Goal: Task Accomplishment & Management: Manage account settings

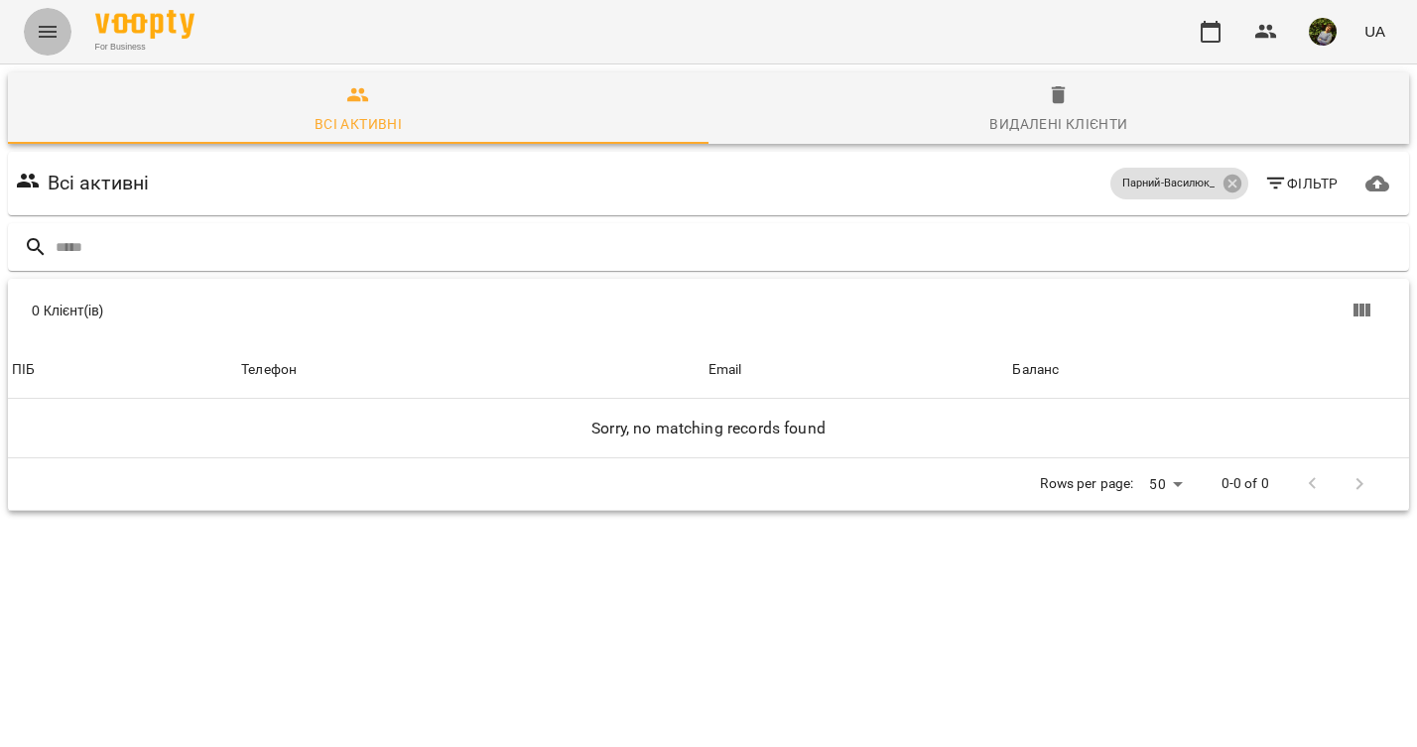
click at [49, 34] on icon "Menu" at bounding box center [48, 32] width 24 height 24
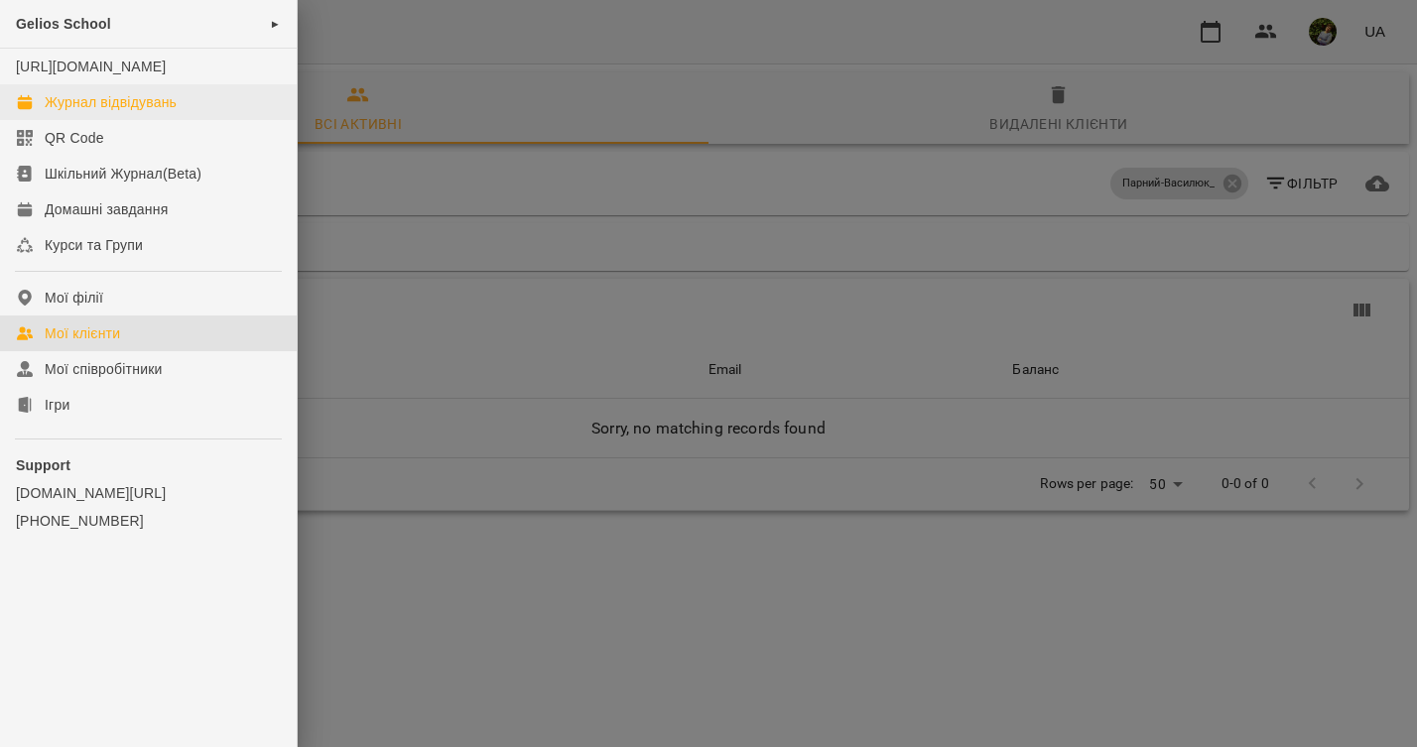
click at [150, 112] on div "Журнал відвідувань" at bounding box center [111, 102] width 132 height 20
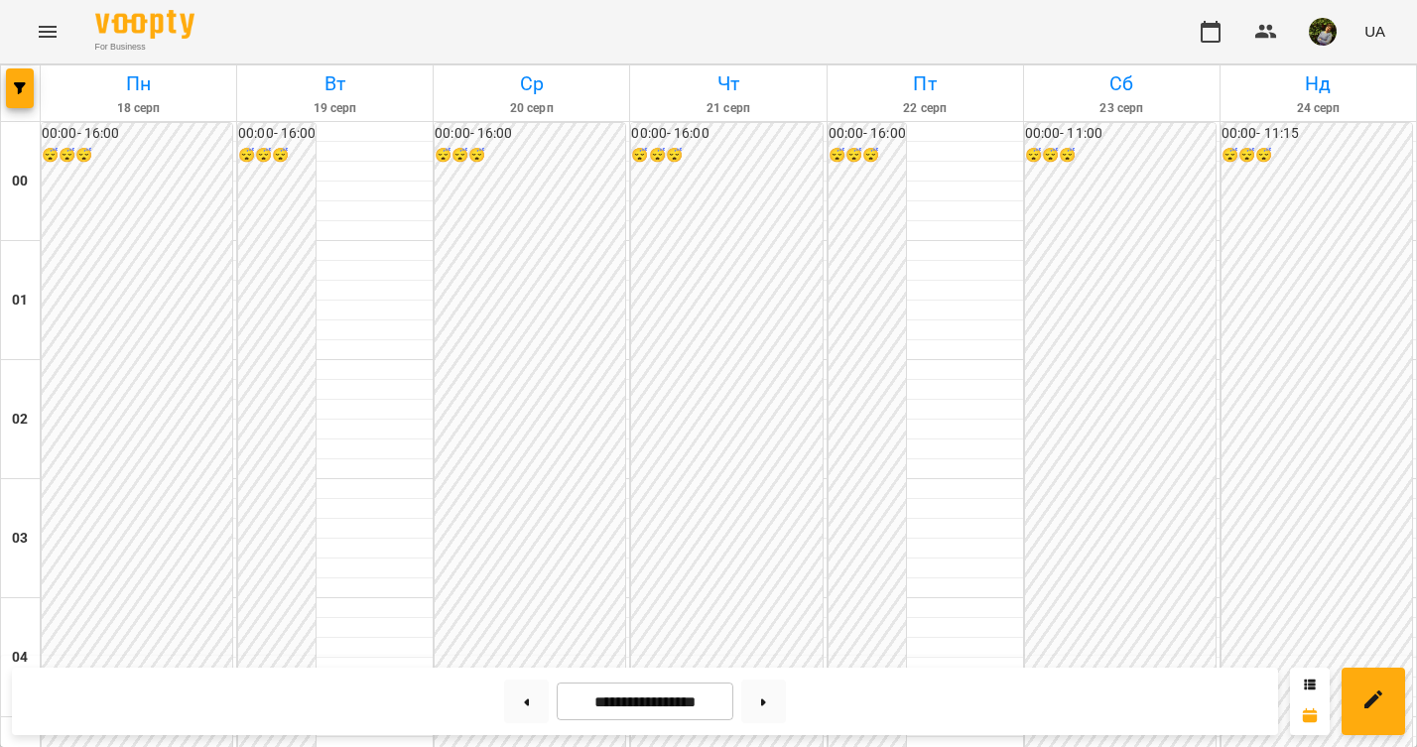
scroll to position [2180, 0]
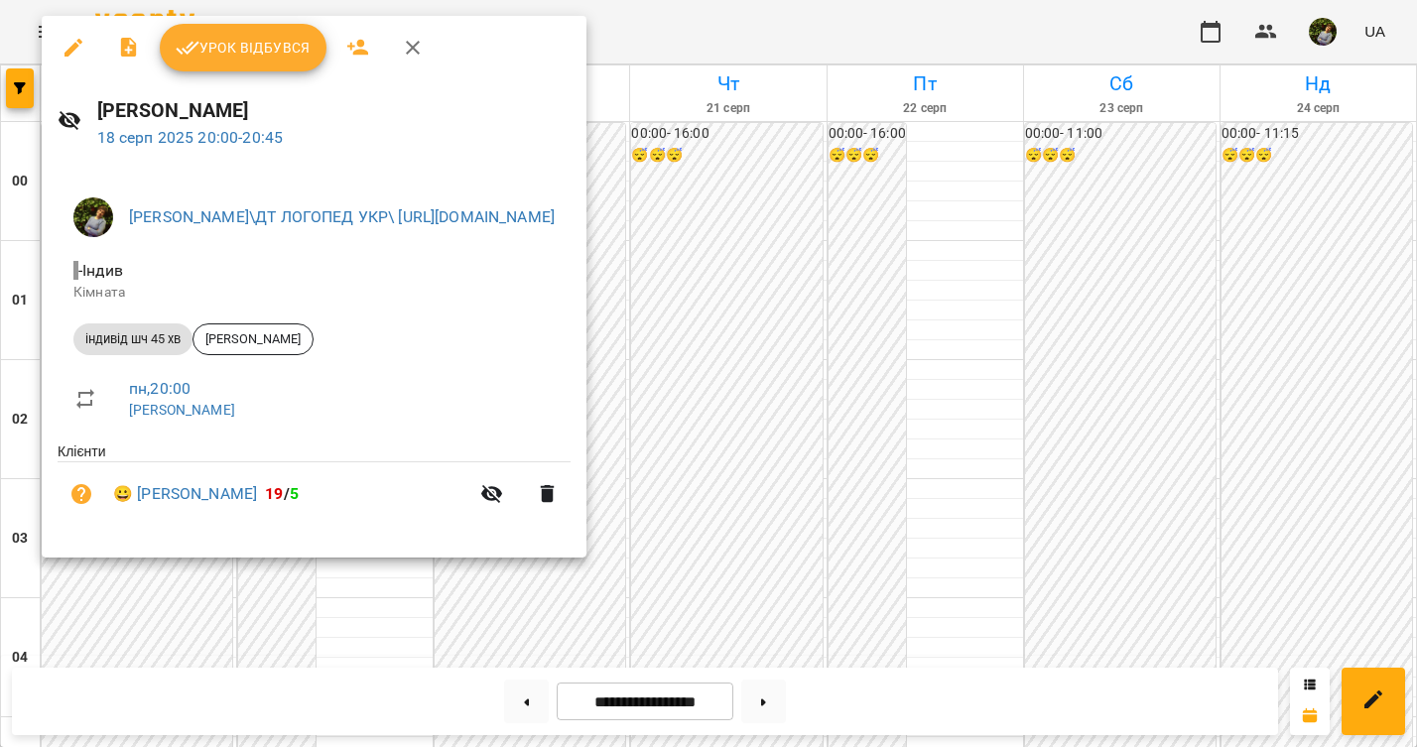
click at [269, 53] on span "Урок відбувся" at bounding box center [243, 48] width 135 height 24
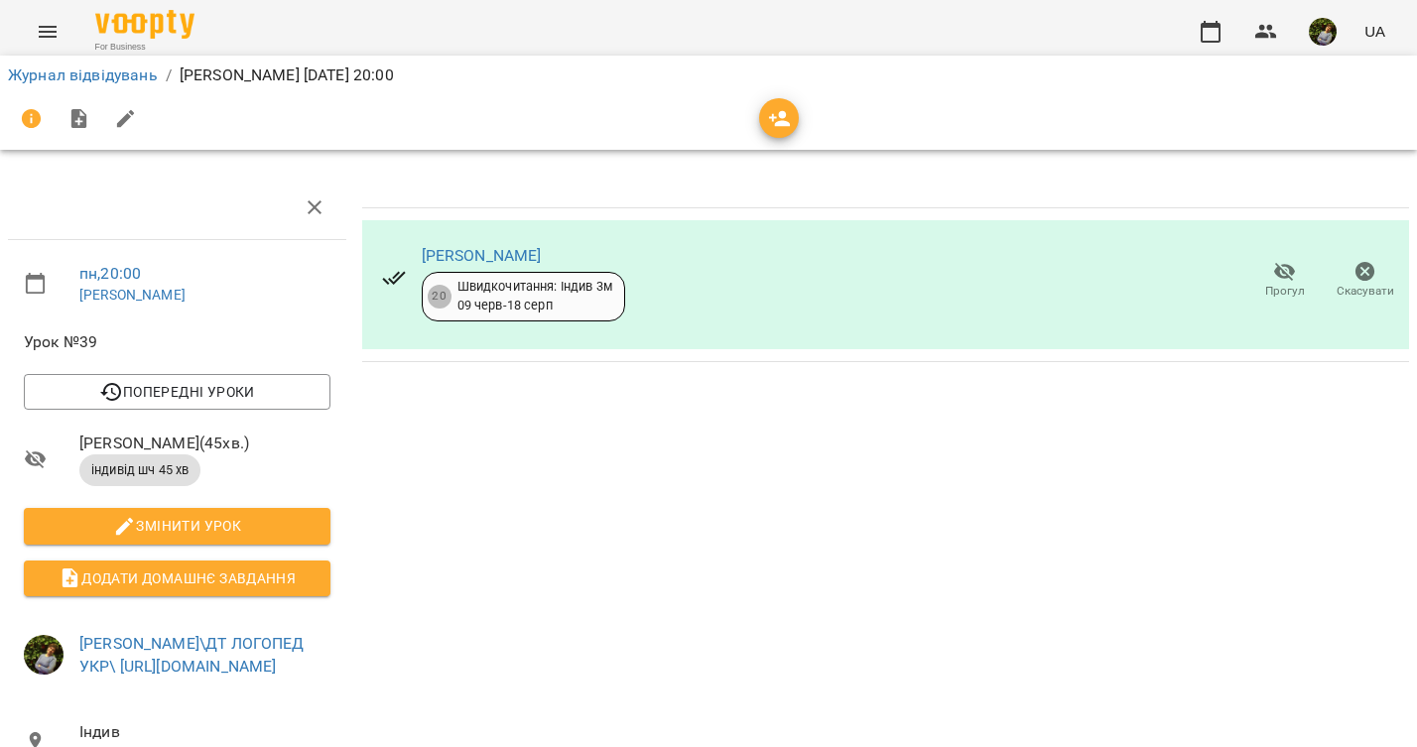
click at [97, 62] on div "Журнал відвідувань / [PERSON_NAME][DATE] 20:00" at bounding box center [708, 76] width 1409 height 32
click at [97, 74] on link "Журнал відвідувань" at bounding box center [83, 74] width 150 height 19
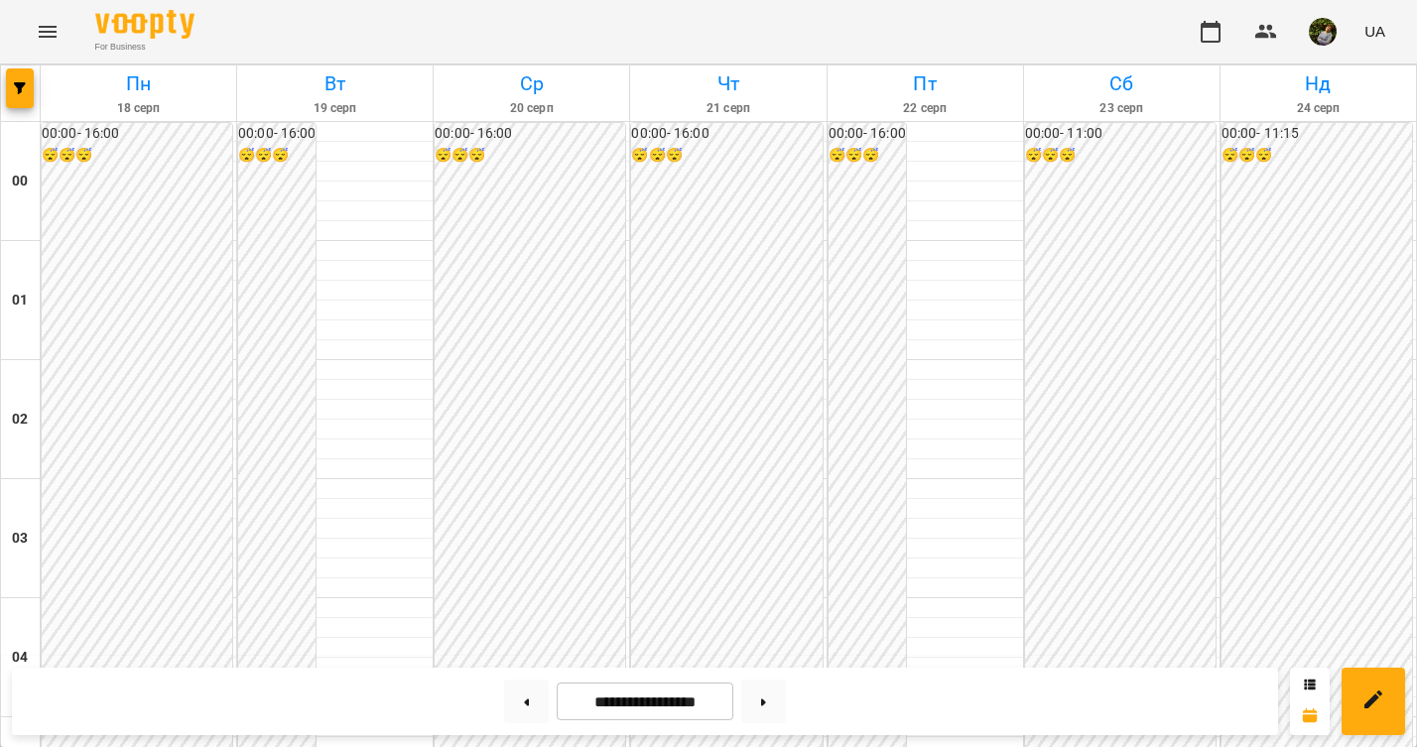
scroll to position [1839, 0]
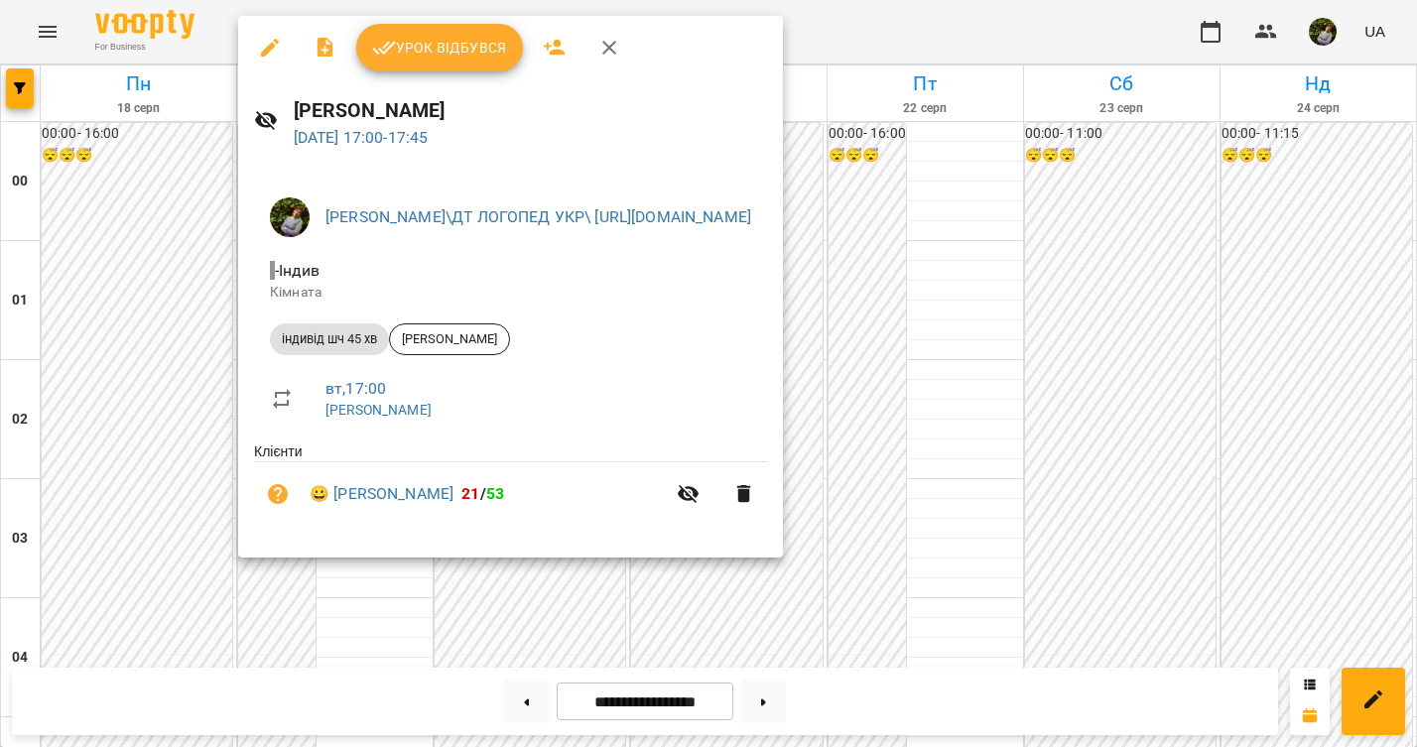
click at [159, 513] on div at bounding box center [708, 373] width 1417 height 747
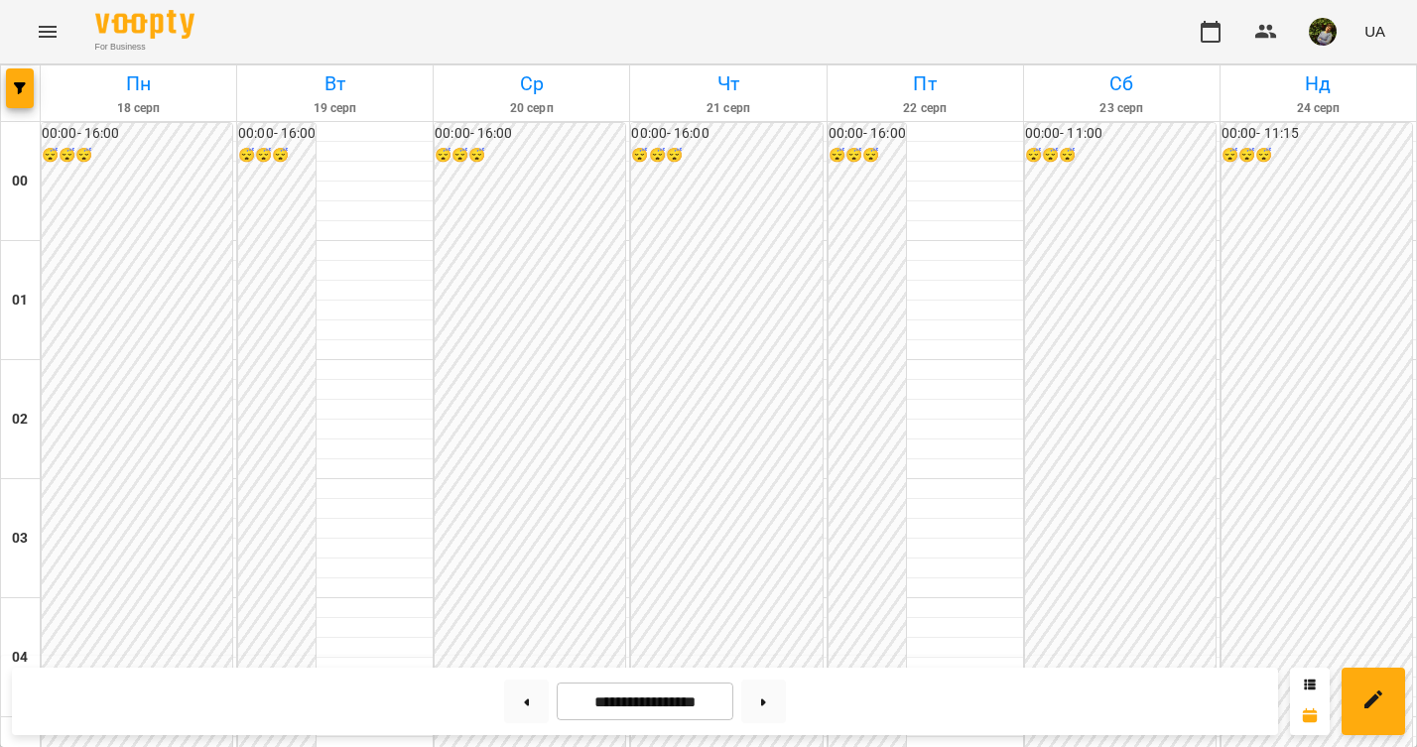
scroll to position [1953, 0]
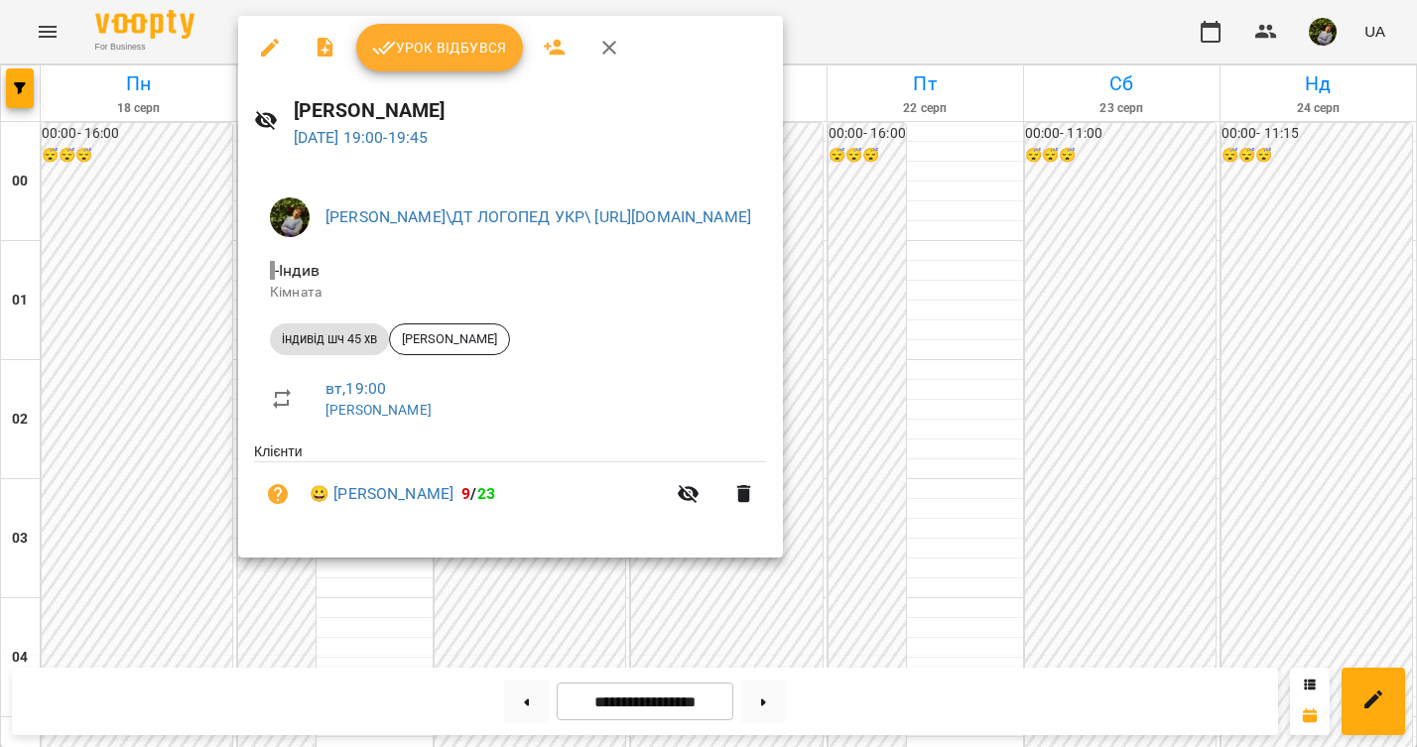
click at [121, 407] on div at bounding box center [708, 373] width 1417 height 747
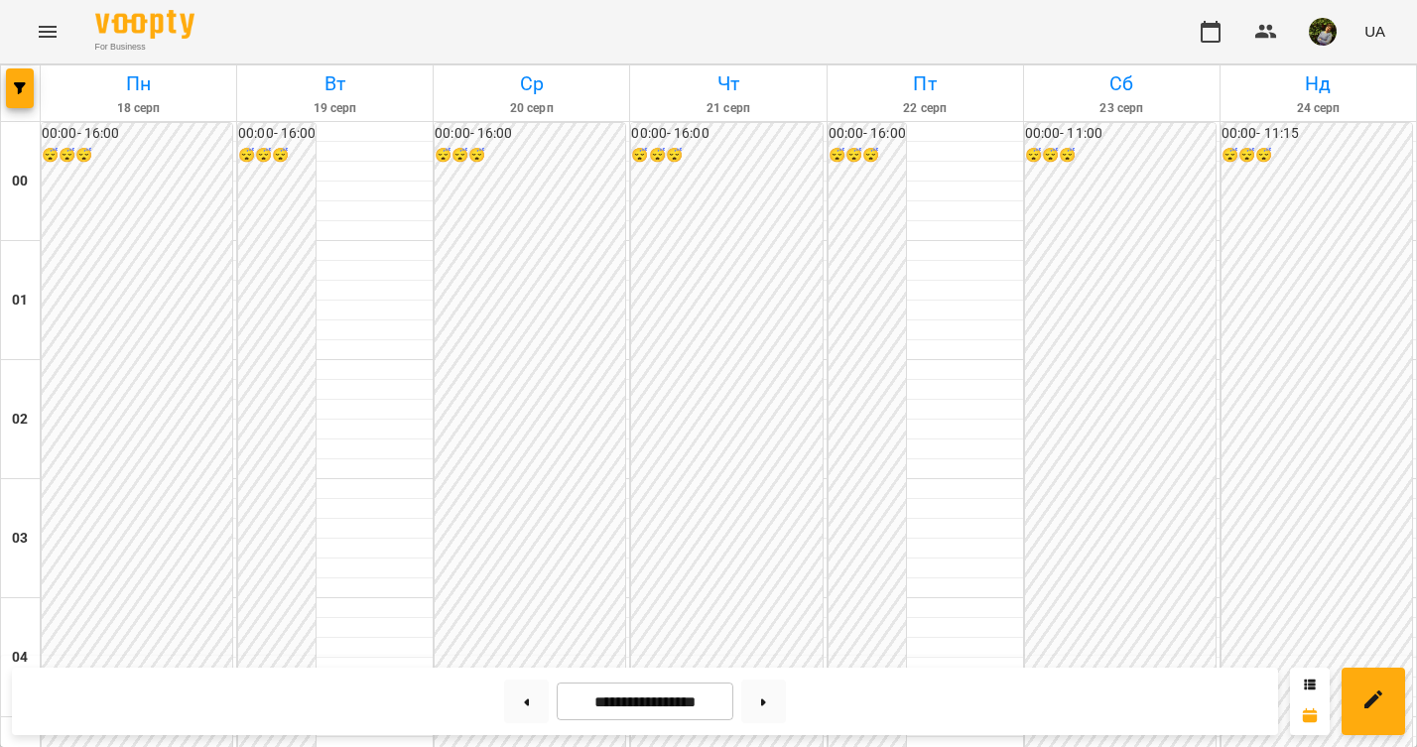
scroll to position [1838, 0]
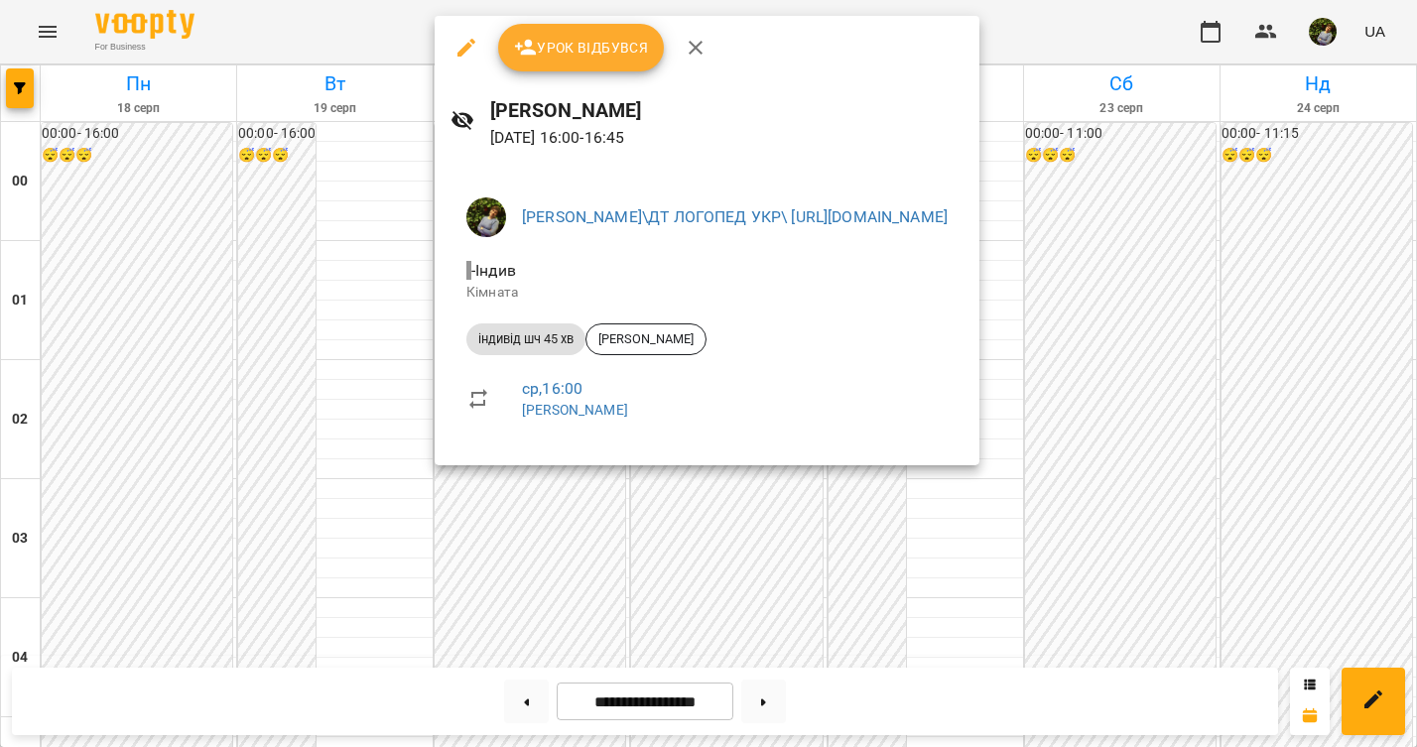
click at [377, 481] on div at bounding box center [708, 373] width 1417 height 747
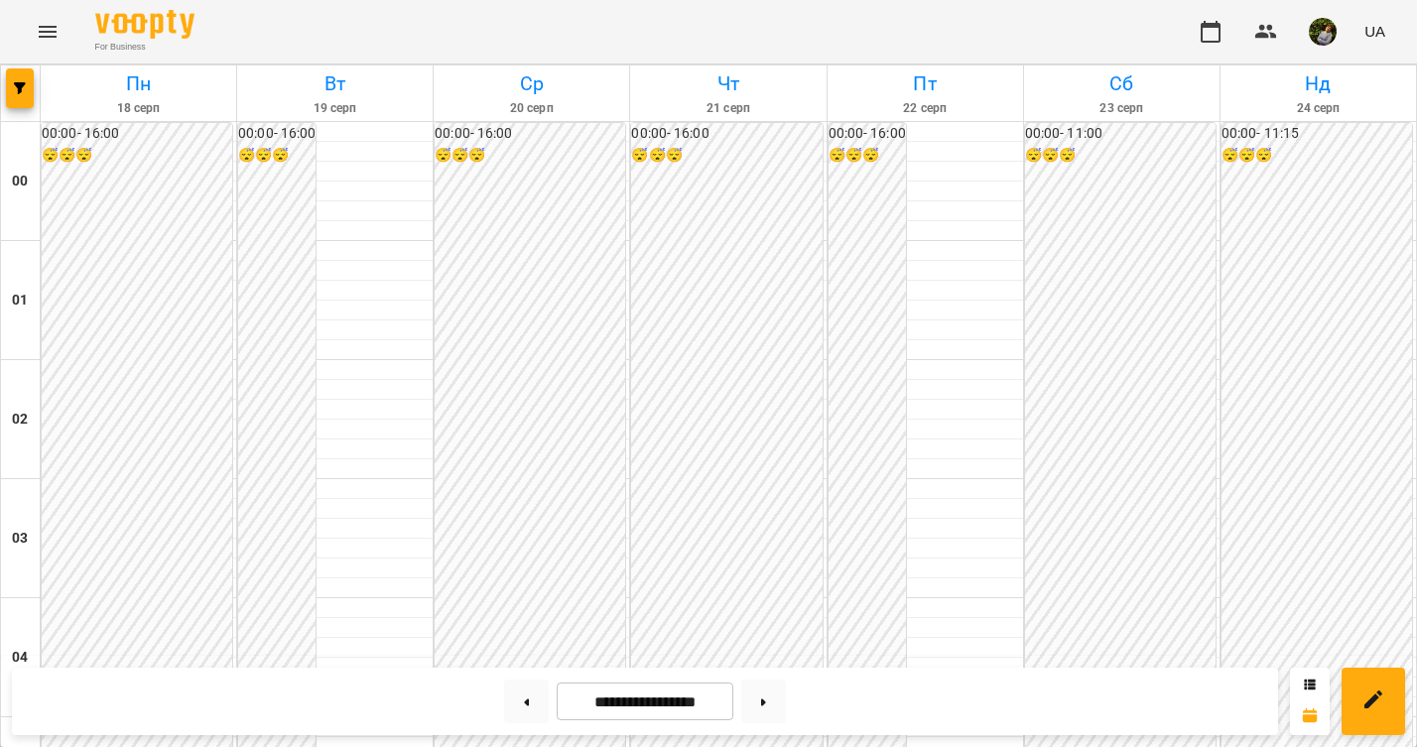
scroll to position [805, 0]
